Goal: Transaction & Acquisition: Register for event/course

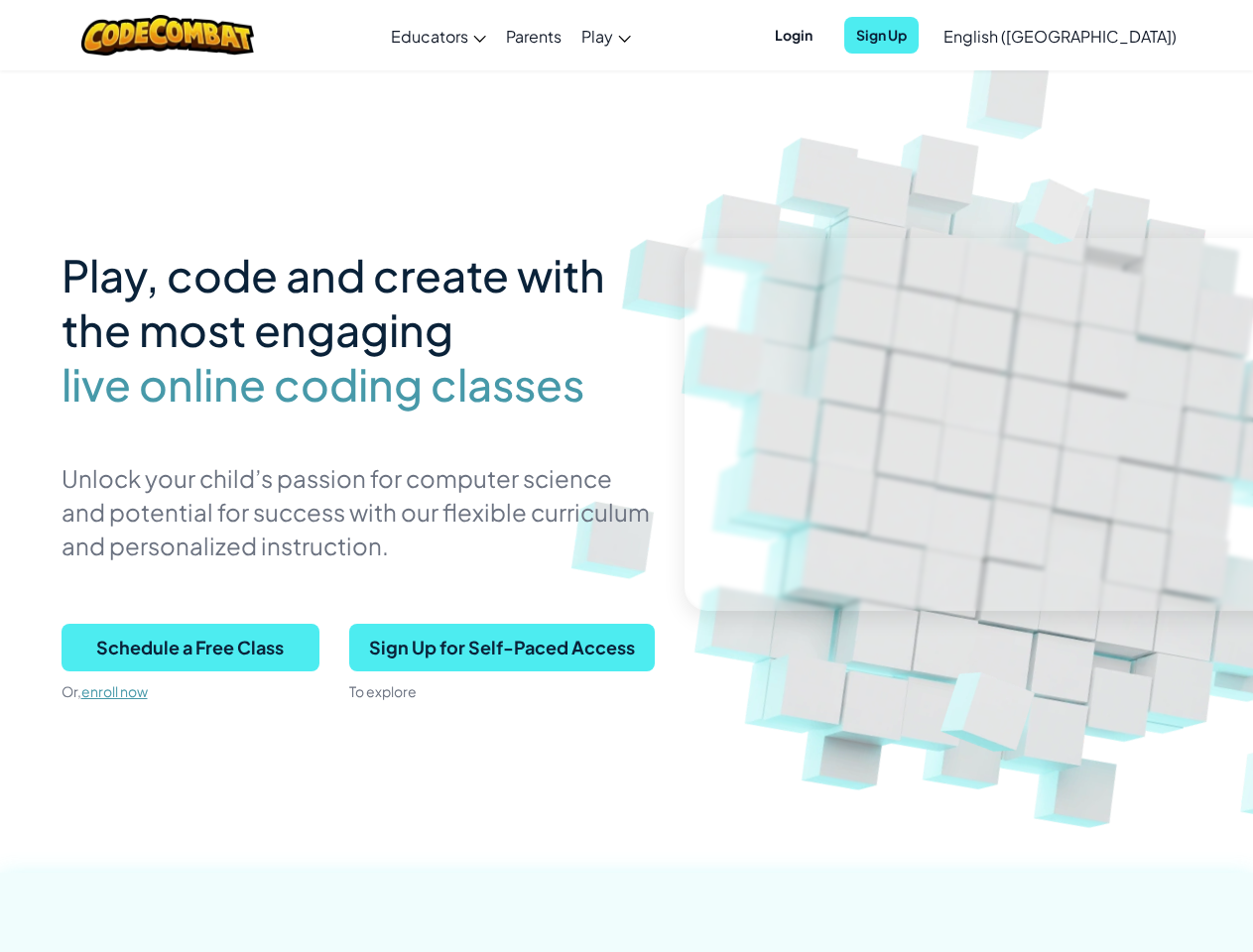
click at [626, 476] on p "Unlock your child’s passion for computer science and potential for success with…" at bounding box center [359, 512] width 594 height 102
click at [825, 35] on span "Login" at bounding box center [794, 35] width 62 height 37
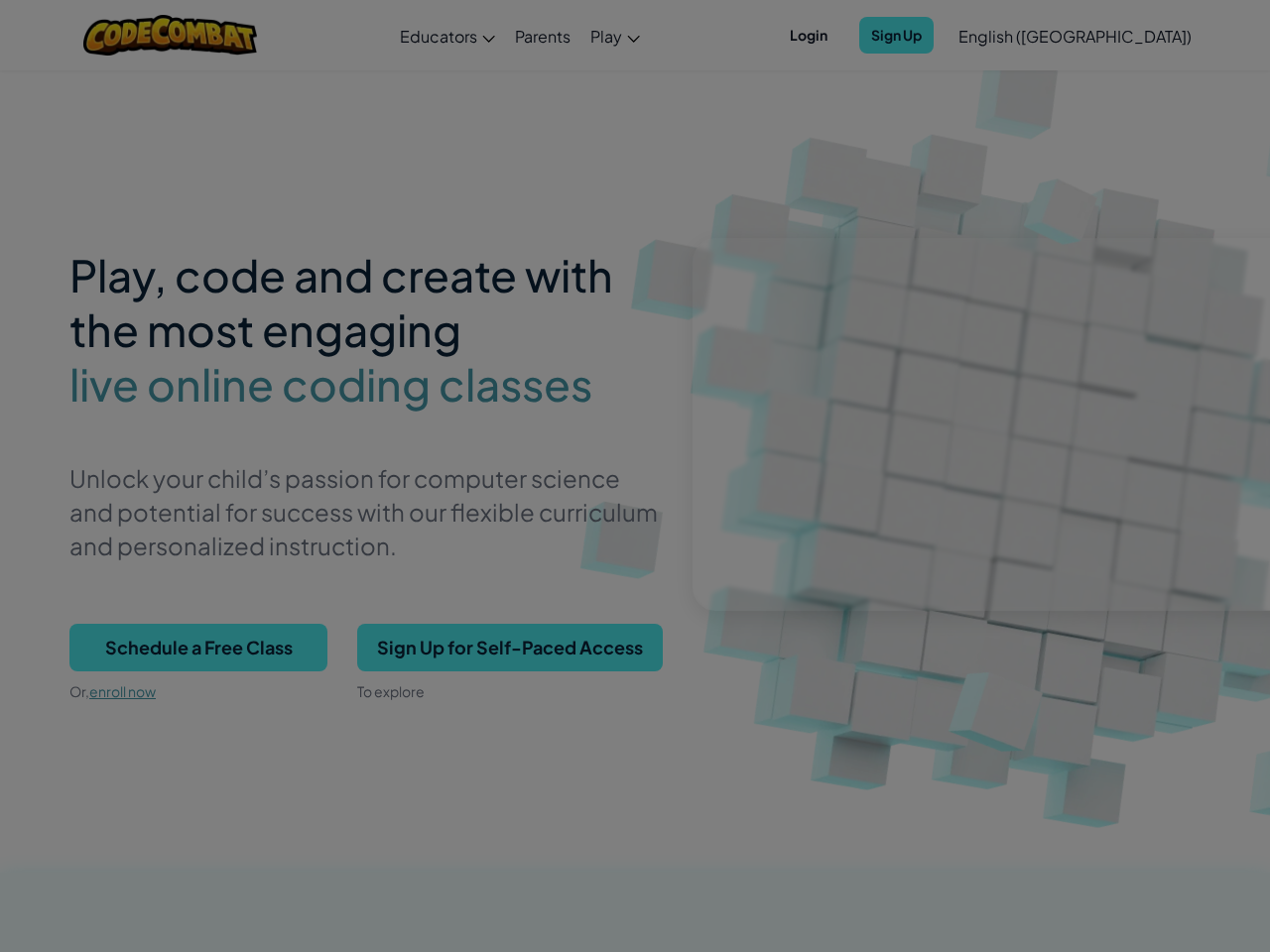
click at [916, 35] on div at bounding box center [635, 476] width 1270 height 952
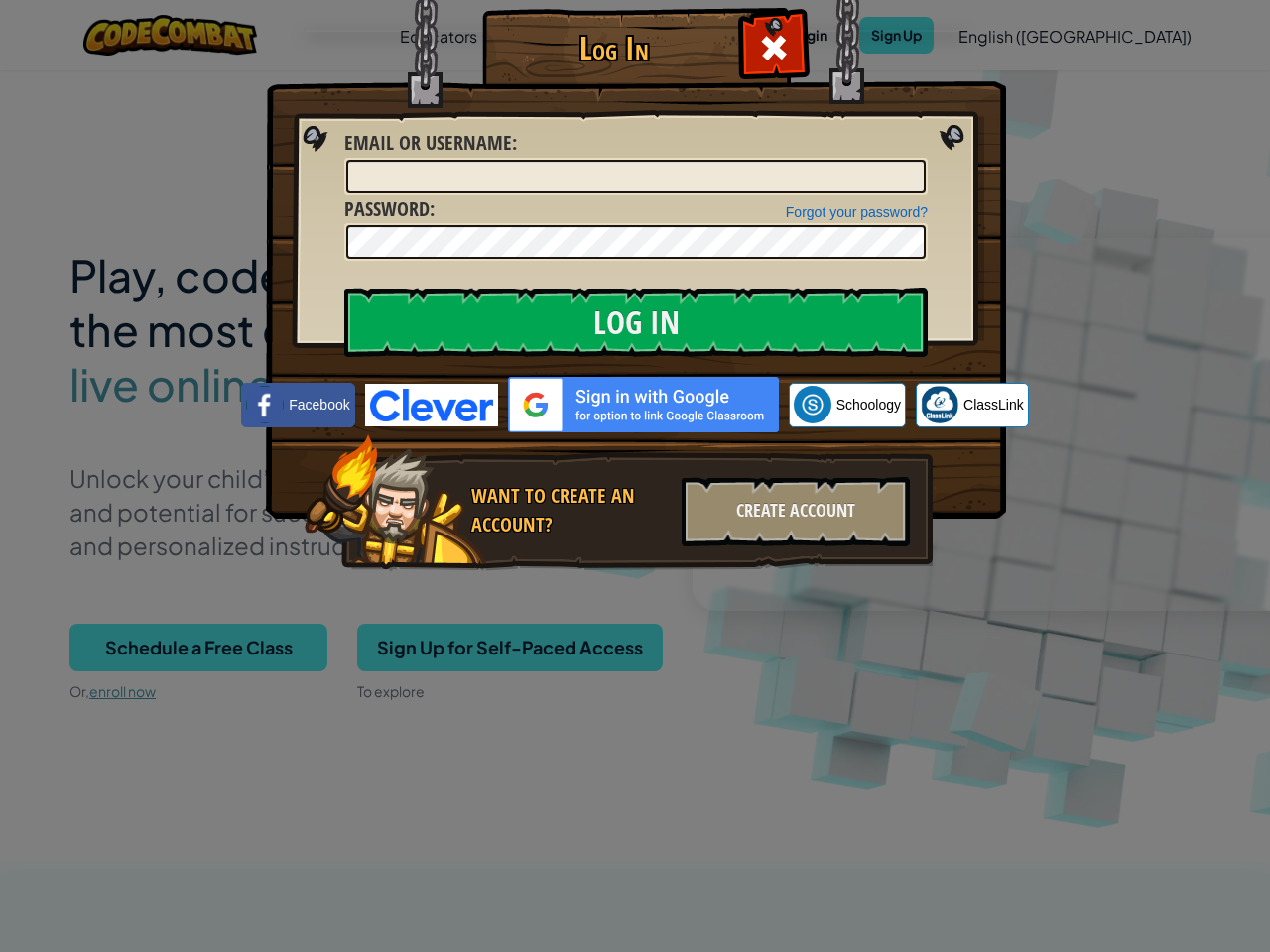
click at [1003, 35] on div "Log In Unknown Error Email or Username : Forgot your password? Password : Log I…" at bounding box center [635, 476] width 1270 height 952
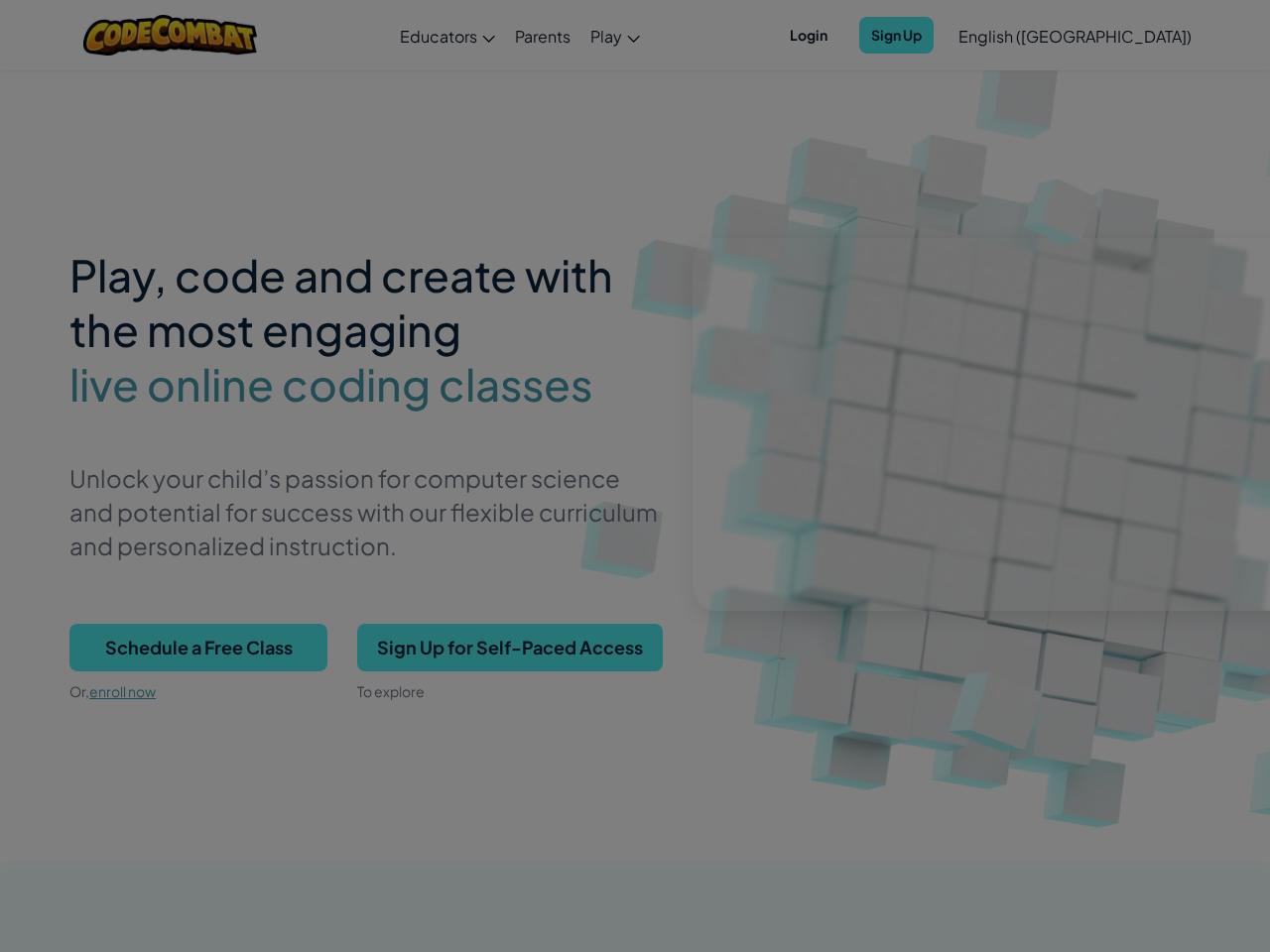
click at [1110, 36] on div at bounding box center [635, 476] width 1270 height 952
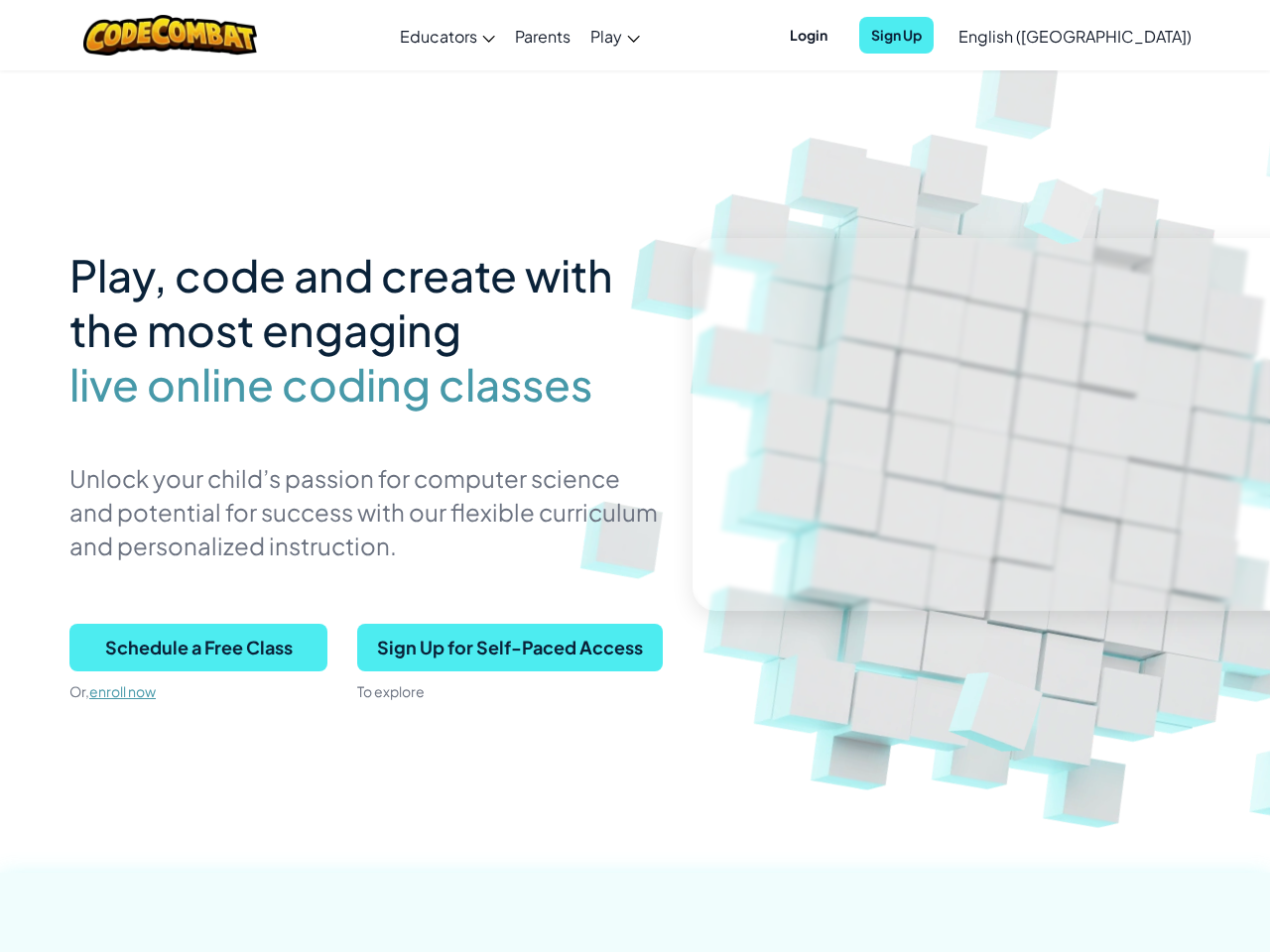
click at [190, 648] on span "Schedule a Free Class" at bounding box center [198, 648] width 258 height 48
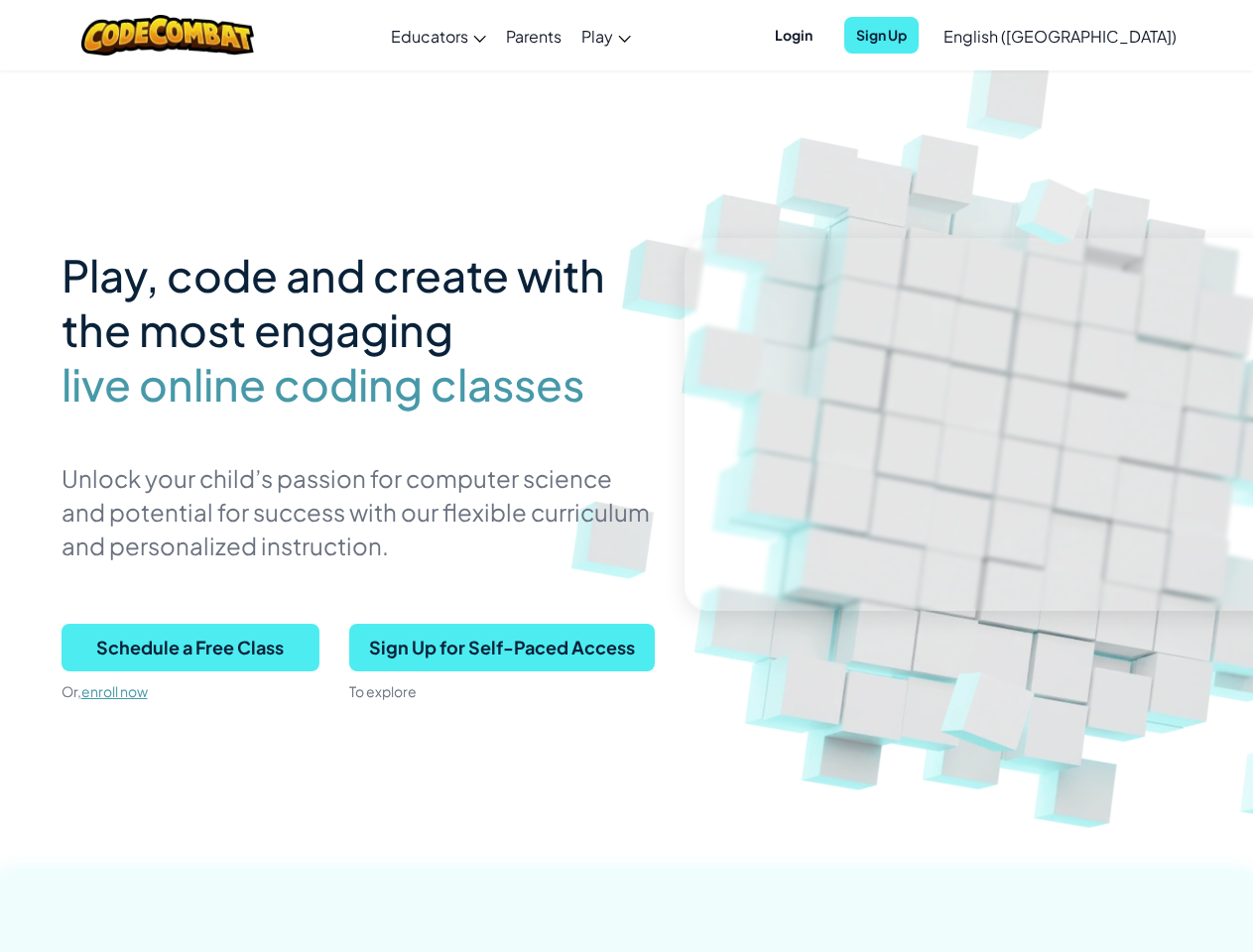
click at [501, 648] on span "Sign Up for Self-Paced Access" at bounding box center [502, 648] width 306 height 48
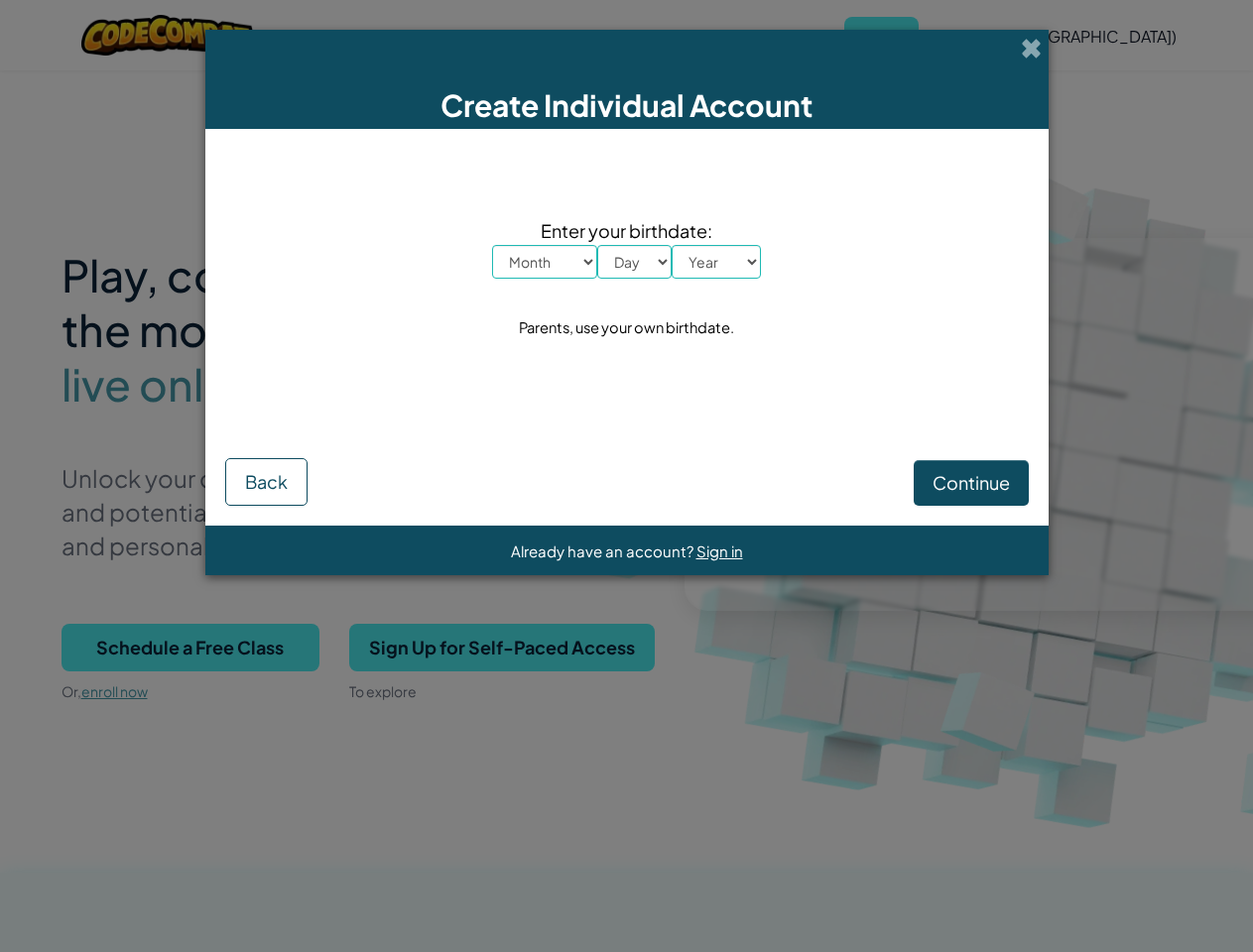
click at [501, 648] on div "Create Individual Account Enter your birthdate: Month January February March Ap…" at bounding box center [626, 476] width 1253 height 952
